Goal: Find specific page/section

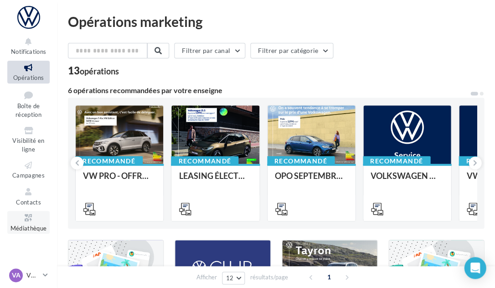
click at [28, 219] on icon at bounding box center [28, 218] width 37 height 10
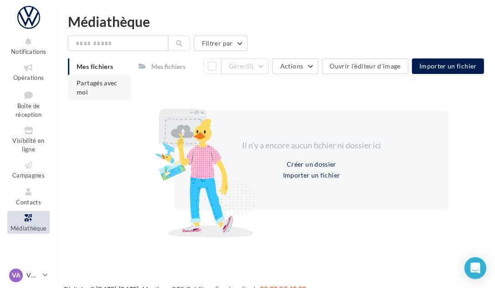
click at [100, 85] on span "Partagés avec moi" at bounding box center [97, 87] width 41 height 17
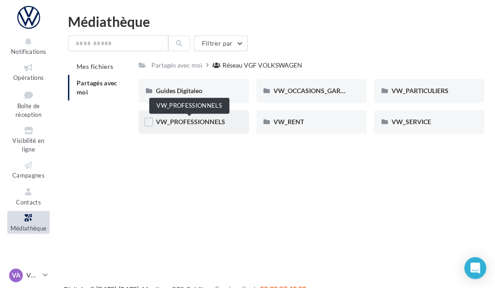
click at [212, 122] on span "VW_PROFESSIONNELS" at bounding box center [190, 122] width 69 height 8
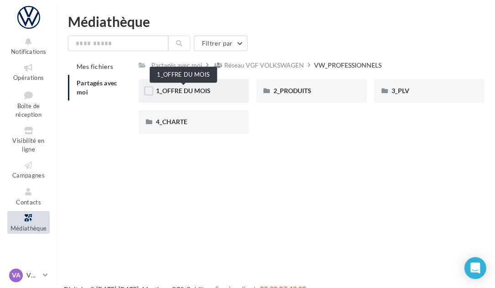
click at [193, 90] on span "1_OFFRE DU MOIS" at bounding box center [183, 91] width 55 height 8
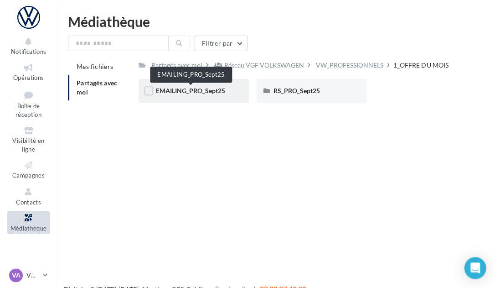
click at [182, 93] on span "EMAILING_PRO_Sept25" at bounding box center [190, 91] width 69 height 8
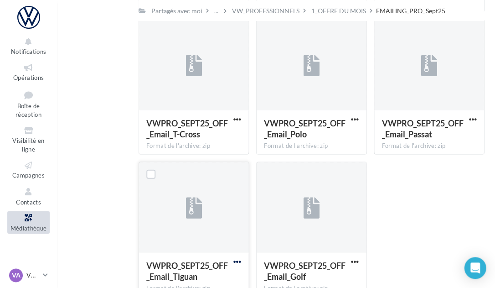
scroll to position [209, 0]
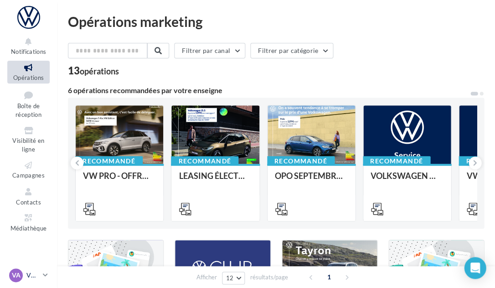
click at [30, 275] on p "VW [GEOGRAPHIC_DATA]" at bounding box center [32, 274] width 13 height 9
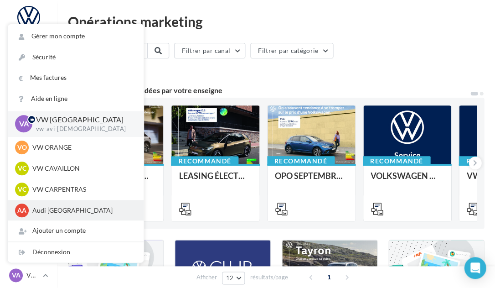
click at [76, 209] on p "Audi [GEOGRAPHIC_DATA]" at bounding box center [82, 210] width 100 height 9
